Goal: Transaction & Acquisition: Purchase product/service

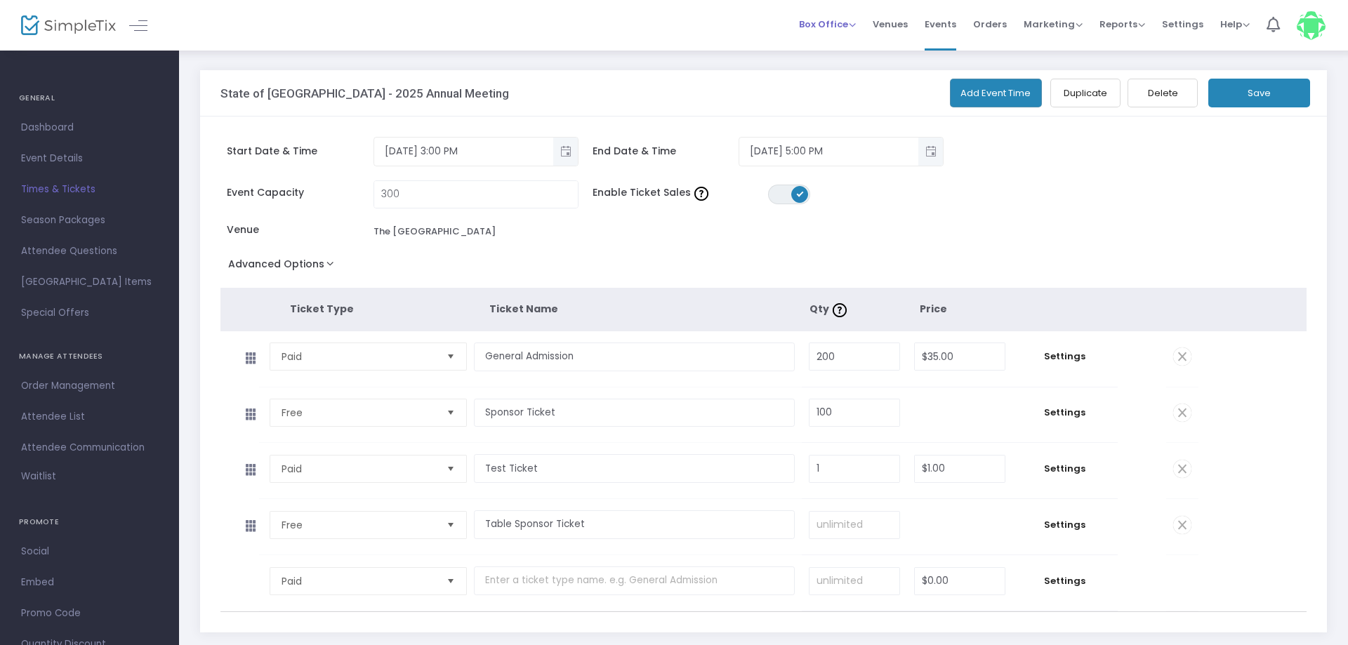
click at [802, 20] on li "Box Office Sell Tickets Bookings Sell Season Pass" at bounding box center [827, 25] width 74 height 51
click at [819, 20] on span "Box Office" at bounding box center [827, 24] width 57 height 13
click at [850, 49] on li "Sell Tickets" at bounding box center [849, 35] width 100 height 27
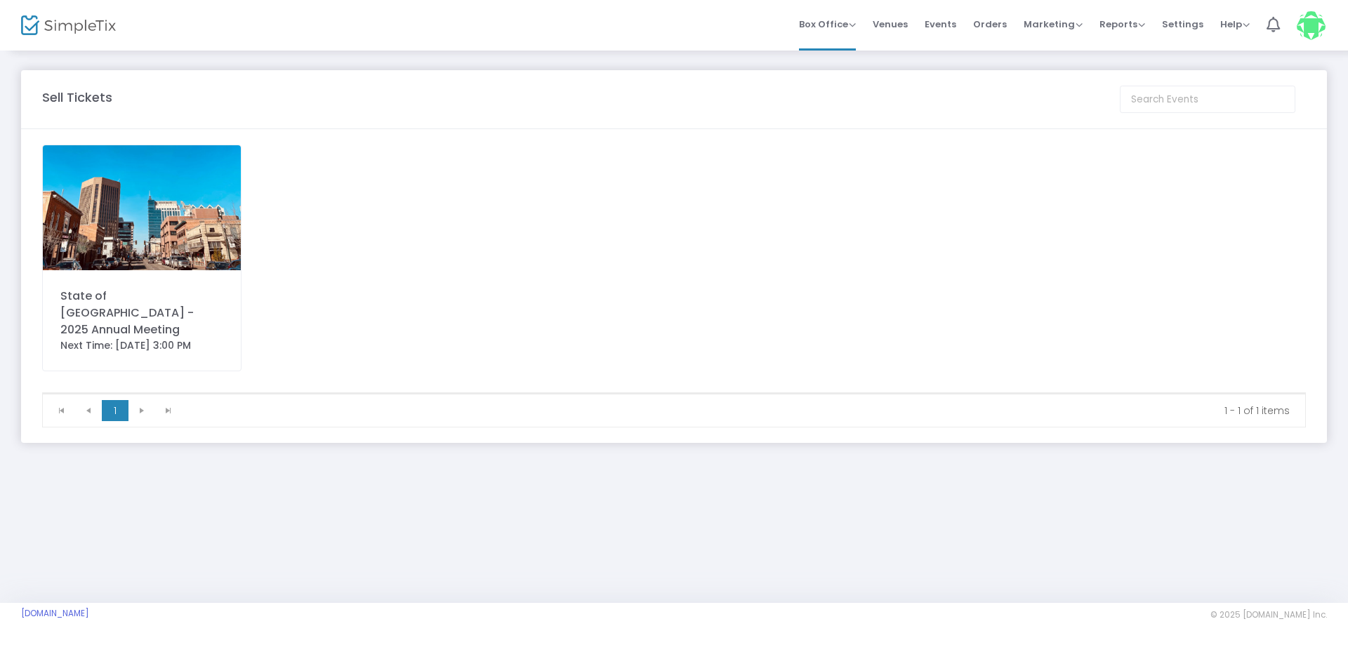
click at [140, 219] on img at bounding box center [142, 207] width 198 height 125
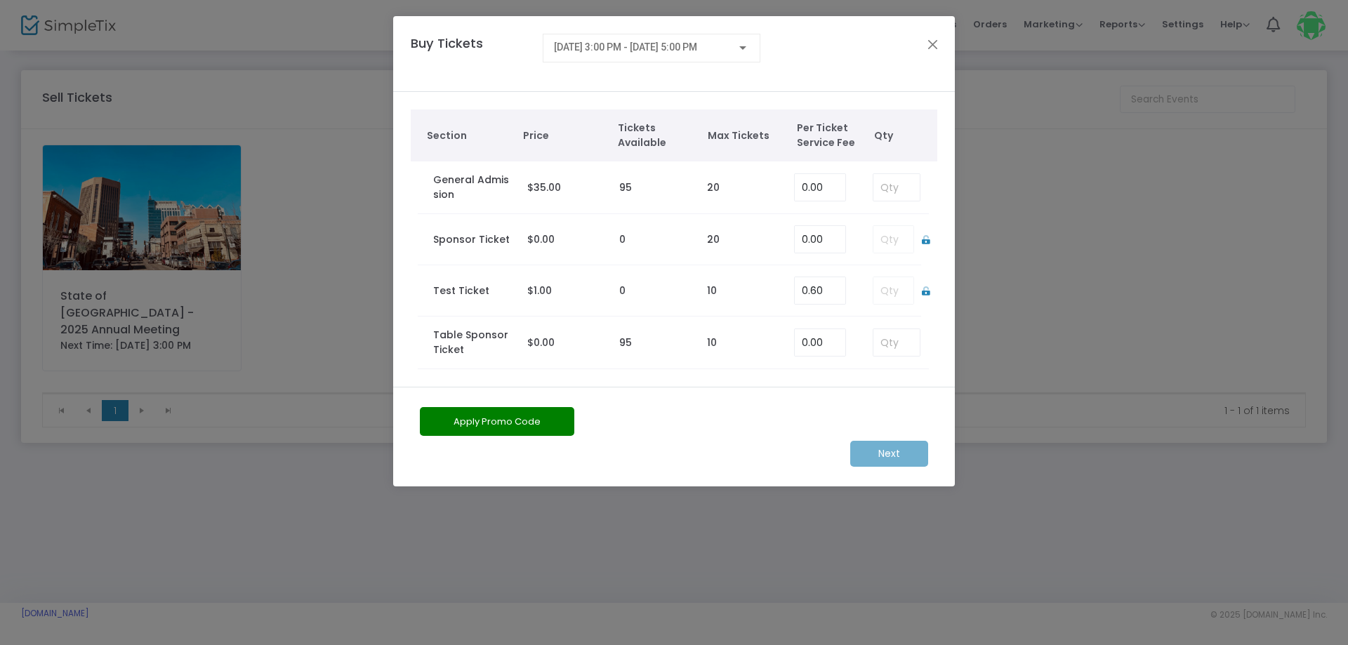
click at [887, 241] on td at bounding box center [890, 239] width 62 height 51
click at [885, 339] on input at bounding box center [896, 342] width 46 height 27
click at [898, 194] on input at bounding box center [896, 187] width 46 height 27
click at [912, 340] on input at bounding box center [896, 342] width 46 height 27
click at [894, 194] on input at bounding box center [896, 187] width 46 height 27
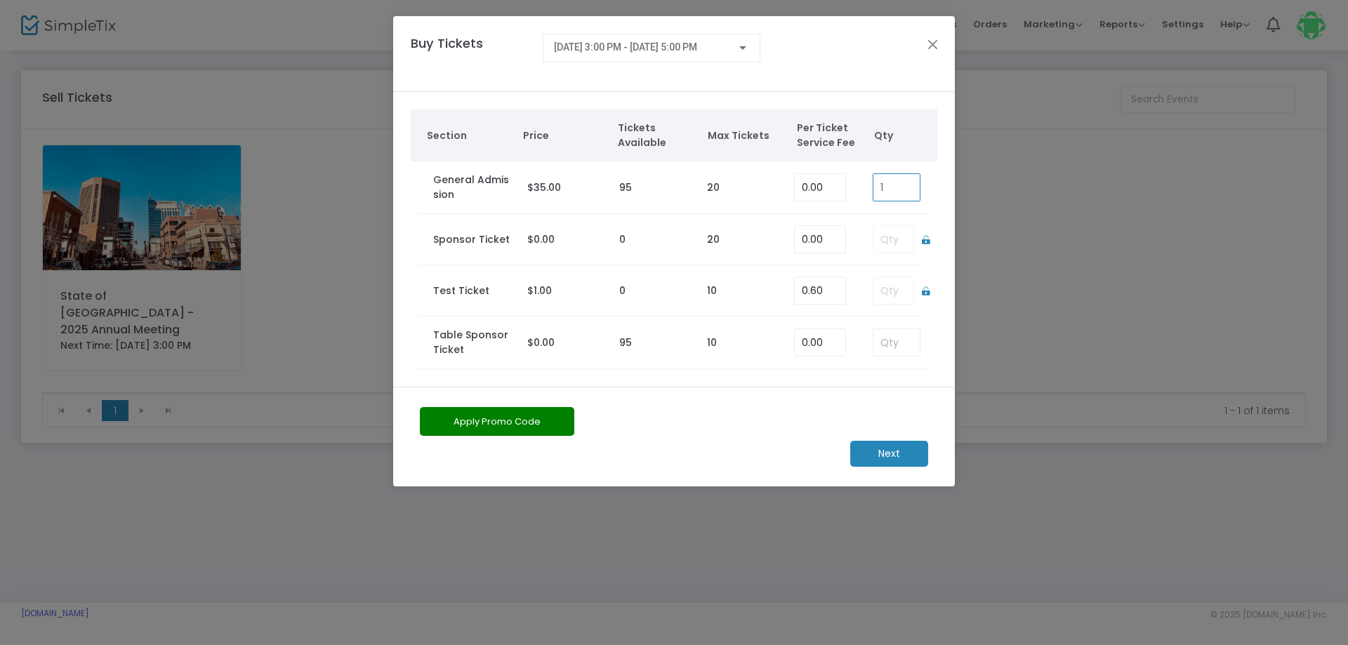
type input "1"
click at [549, 429] on button "Apply Promo Code" at bounding box center [497, 421] width 154 height 29
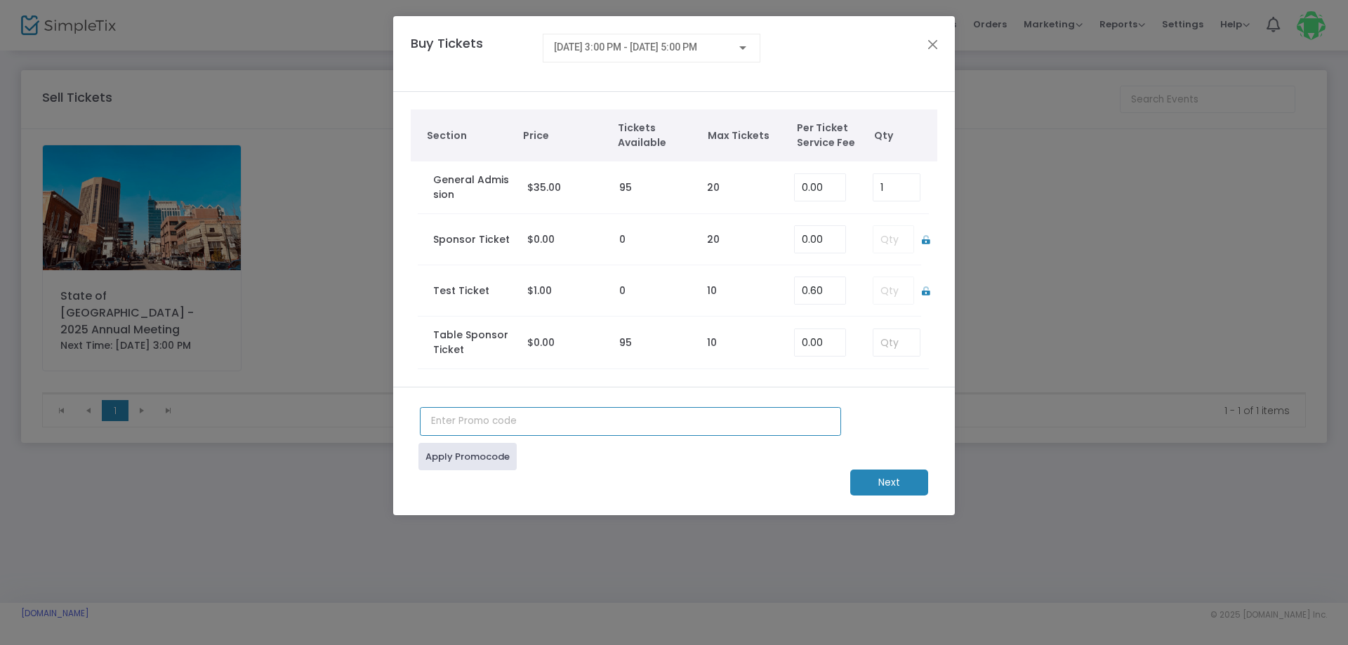
click at [549, 429] on input "text" at bounding box center [630, 421] width 421 height 29
type input "BOARD2025"
click at [451, 464] on link "Apply Promocode" at bounding box center [467, 456] width 98 height 27
click at [894, 493] on m-button "Next" at bounding box center [889, 483] width 78 height 26
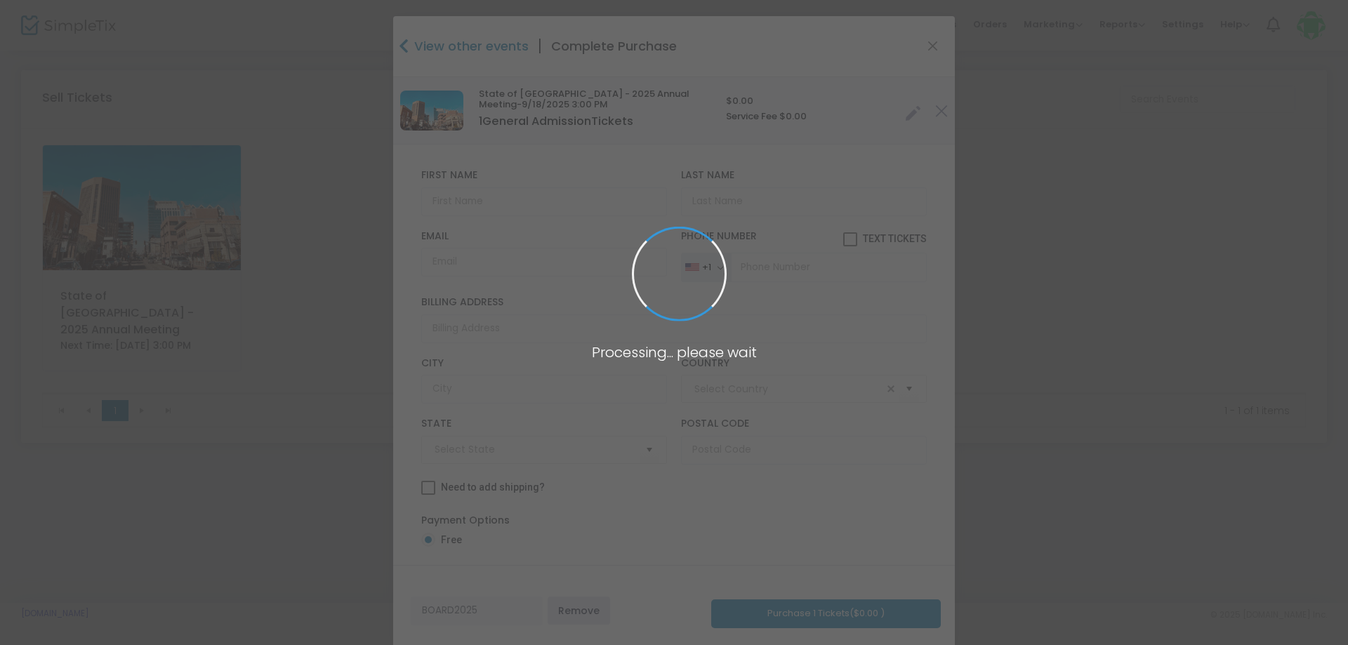
type input "[GEOGRAPHIC_DATA]"
type input "[US_STATE]"
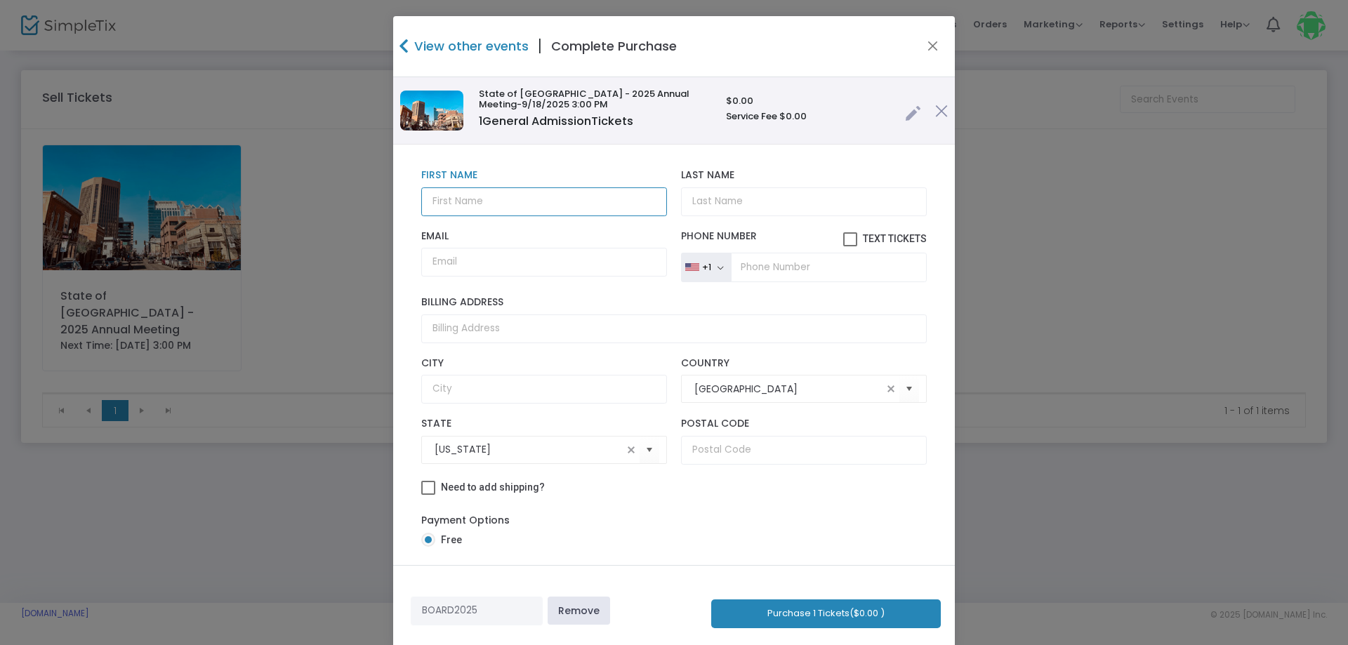
click at [561, 202] on input "text" at bounding box center [544, 201] width 246 height 29
type input "[PERSON_NAME]"
click at [426, 41] on h4 "View other events" at bounding box center [470, 46] width 118 height 19
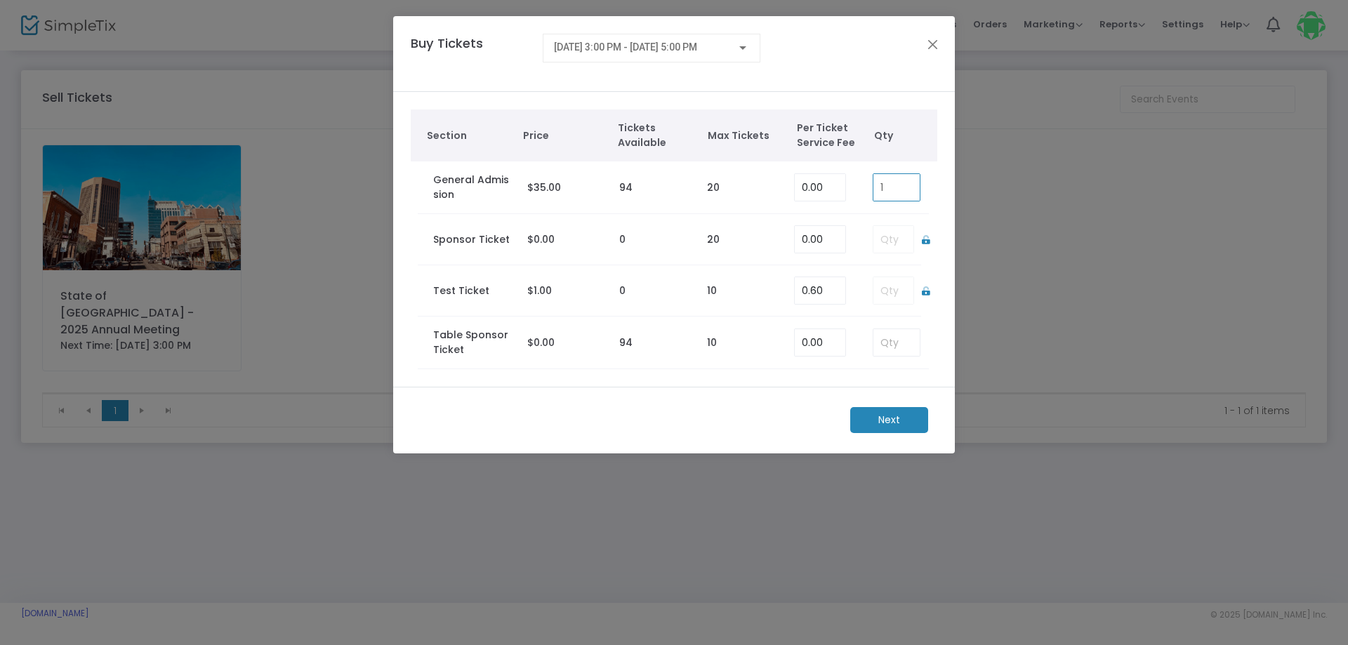
click at [893, 185] on input "1" at bounding box center [896, 187] width 46 height 27
type input "2"
click at [873, 426] on m-button "Next" at bounding box center [889, 420] width 78 height 26
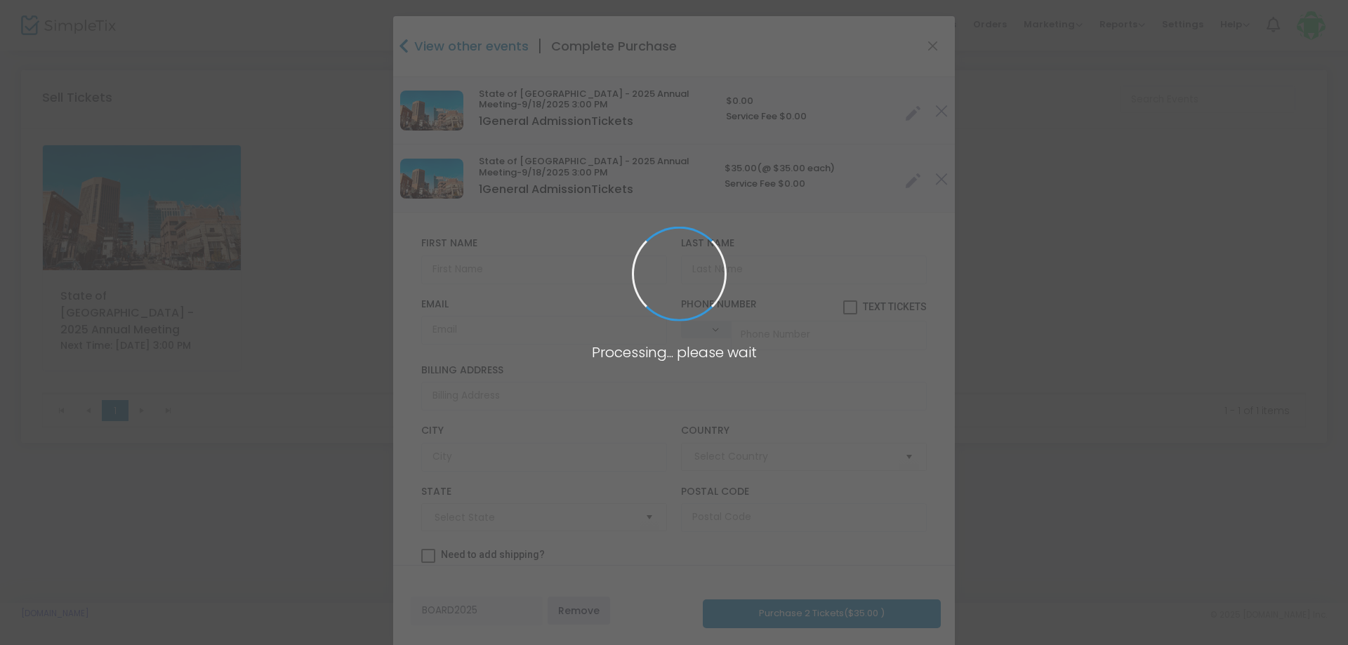
type input "[GEOGRAPHIC_DATA]"
type input "[US_STATE]"
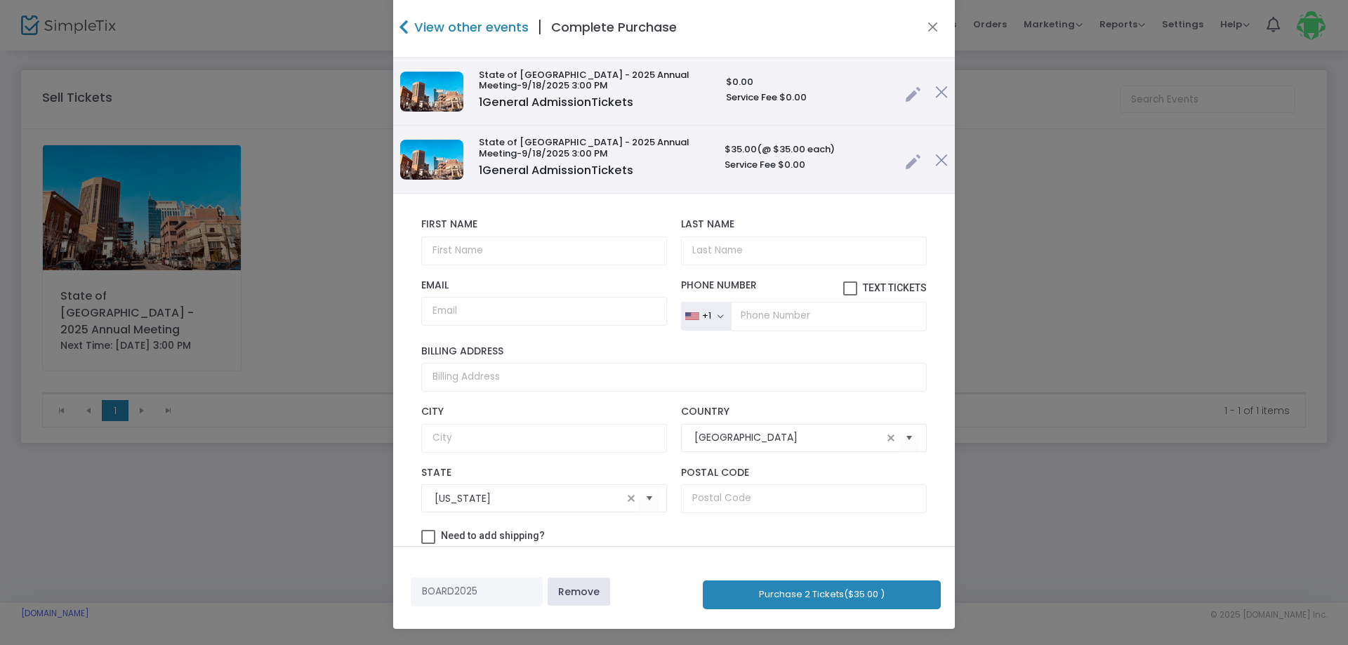
click at [585, 599] on link "Remove" at bounding box center [579, 592] width 62 height 28
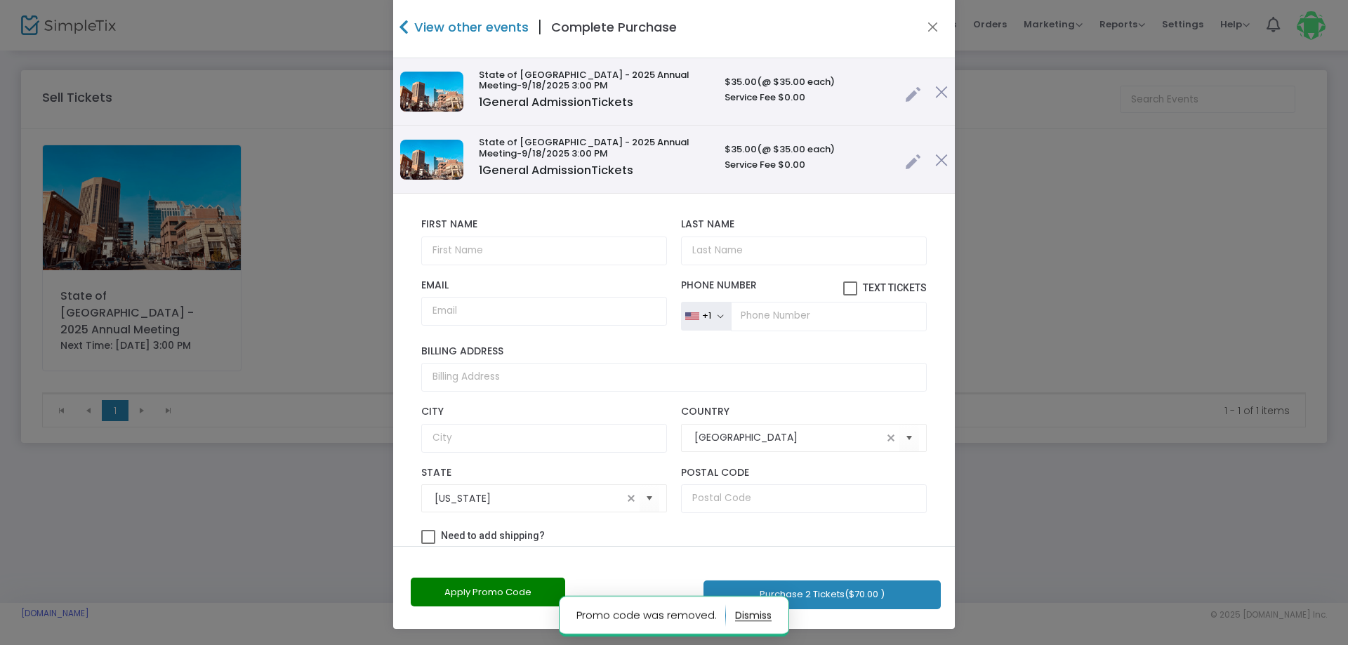
click at [476, 591] on button "Apply Promo Code" at bounding box center [488, 592] width 154 height 29
click at [476, 592] on input "text" at bounding box center [477, 592] width 132 height 29
type input "s"
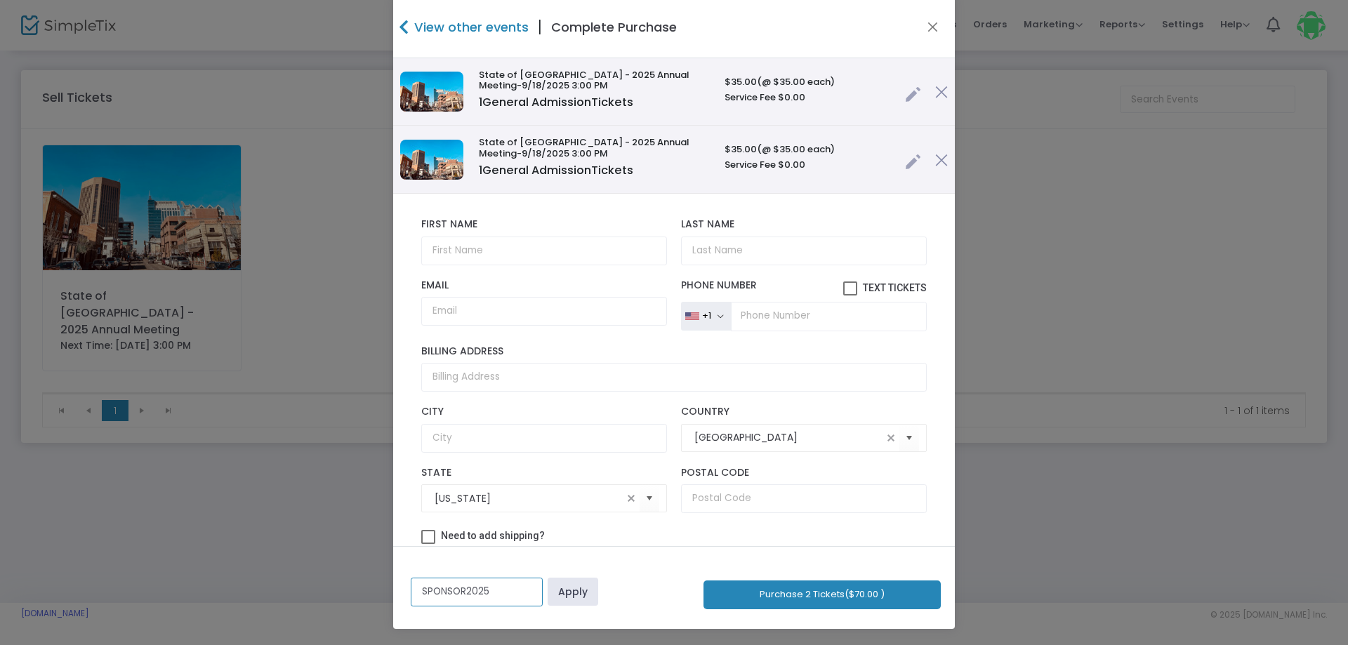
type input "SPONSOR2025"
click at [579, 593] on link "Apply" at bounding box center [573, 592] width 51 height 28
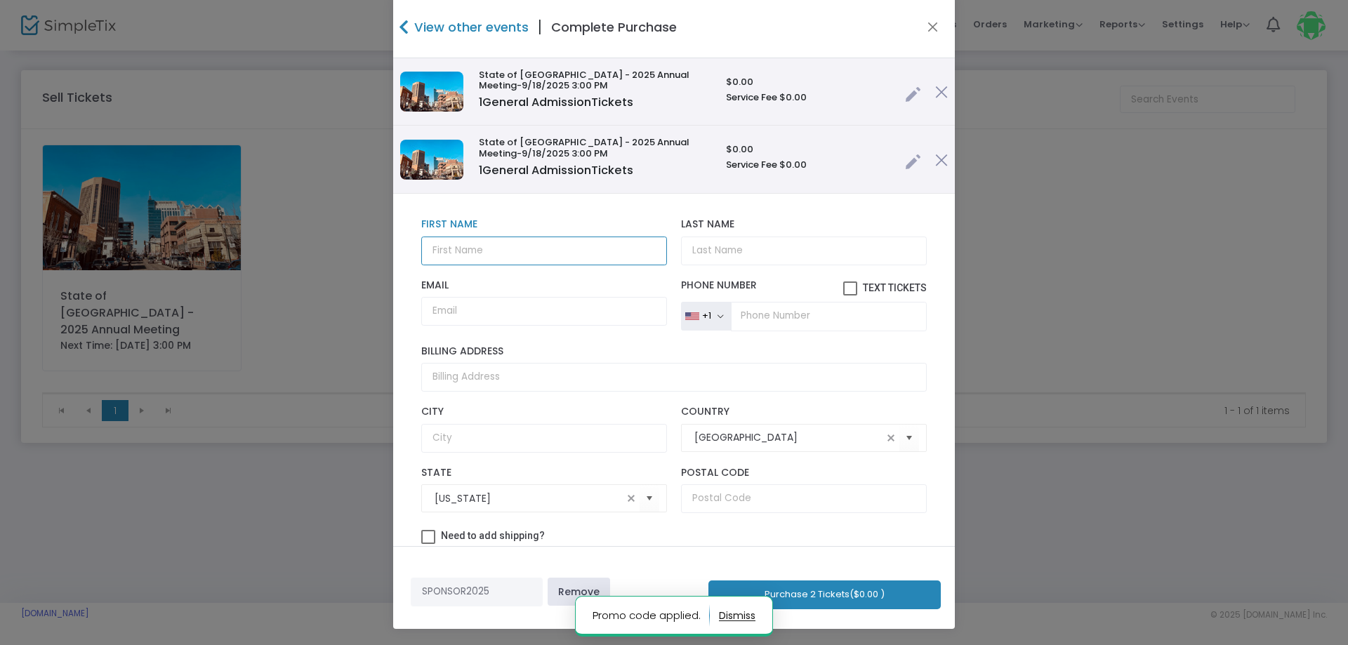
click at [606, 249] on input "text" at bounding box center [544, 251] width 246 height 29
type input "t"
type input "[PERSON_NAME]"
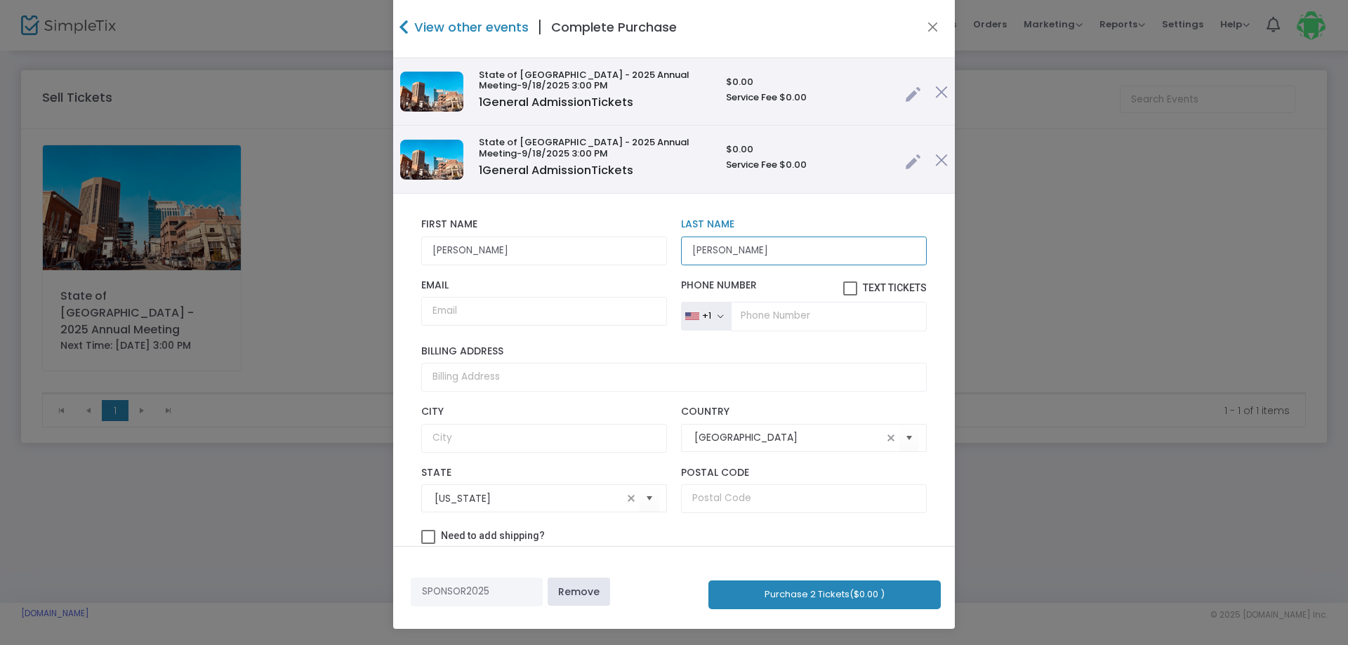
type input "[PERSON_NAME]"
click at [482, 322] on input "Email" at bounding box center [544, 311] width 246 height 29
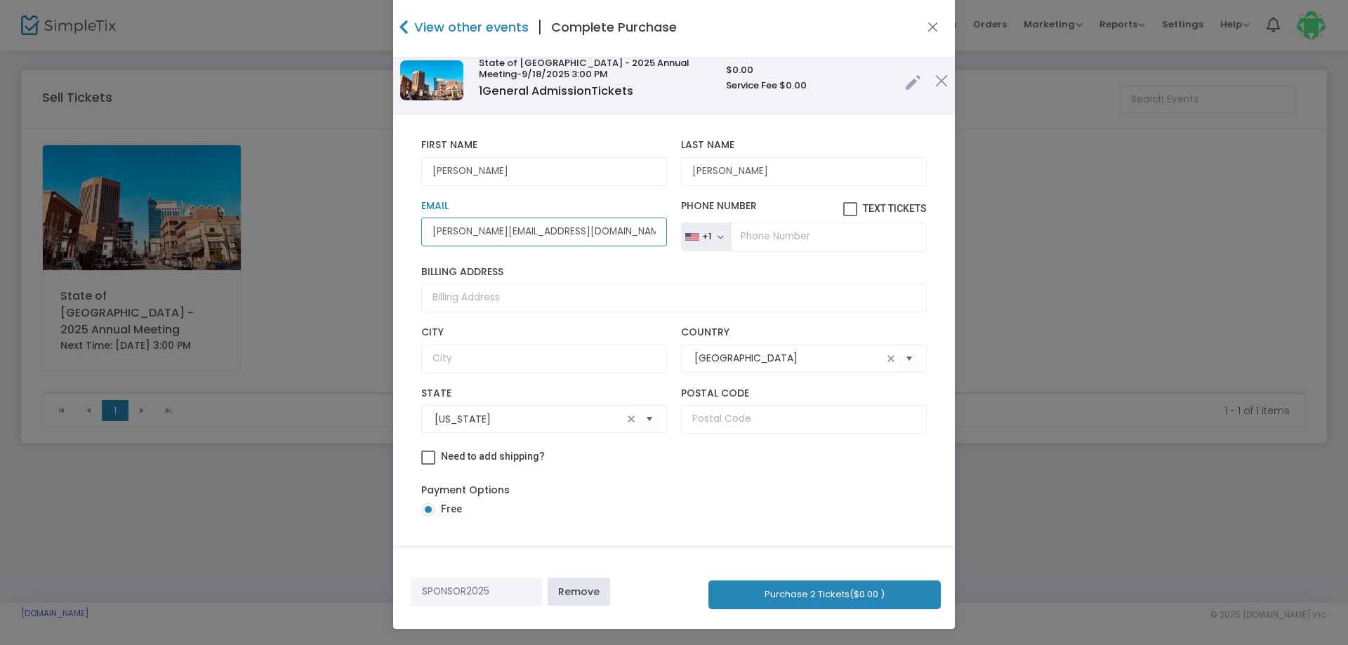
type input "[PERSON_NAME][EMAIL_ADDRESS][DOMAIN_NAME]"
click at [746, 589] on button "Purchase 2 Tickets ($0.00 )" at bounding box center [824, 595] width 232 height 29
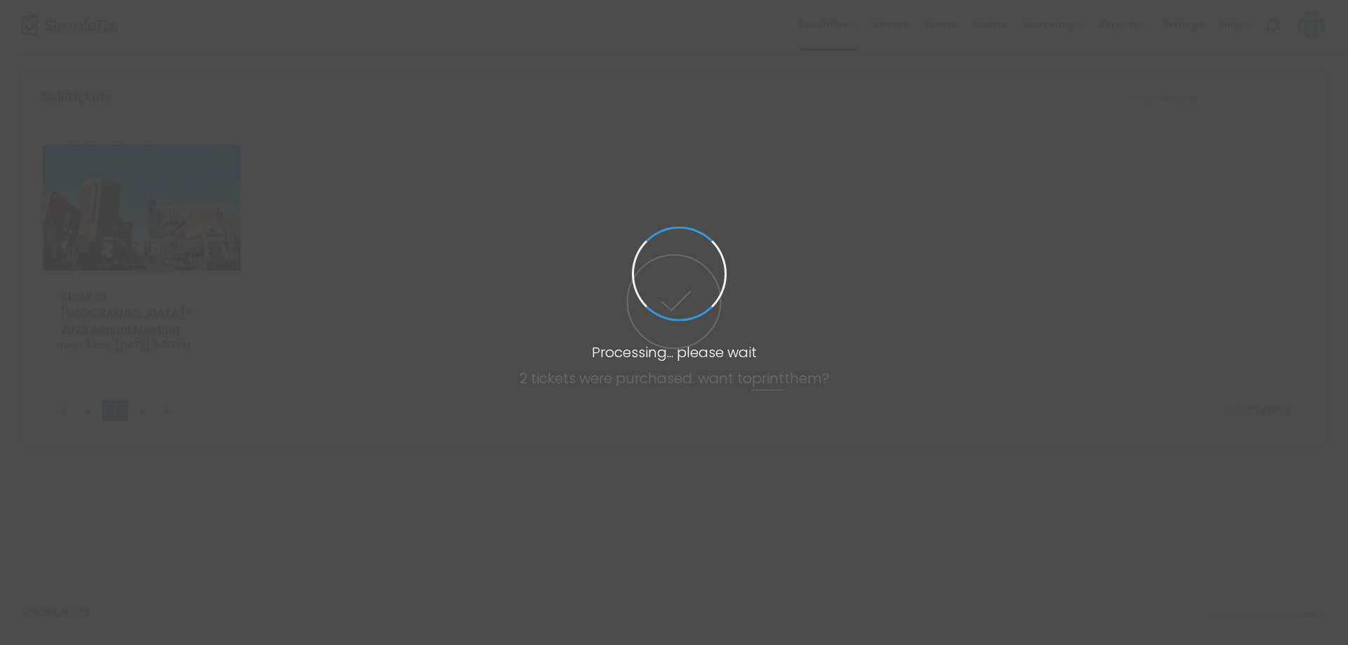
scroll to position [19, 0]
